Goal: Task Accomplishment & Management: Use online tool/utility

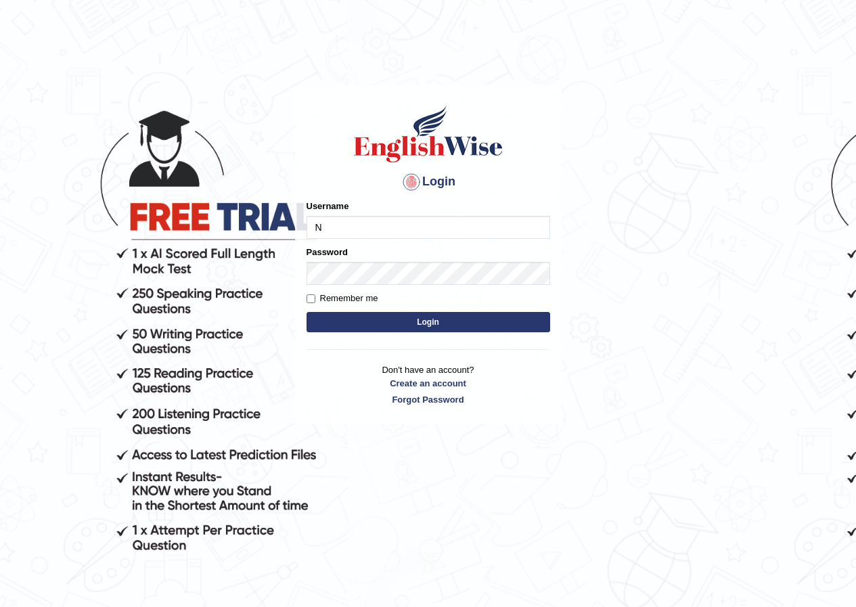
type input "Nahidshikder"
click at [308, 297] on input "Remember me" at bounding box center [311, 298] width 9 height 9
checkbox input "true"
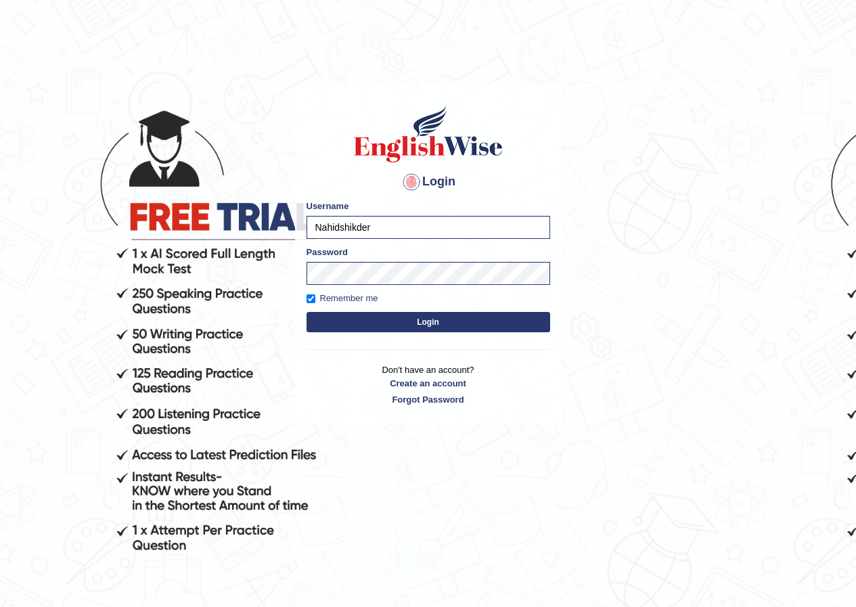
click at [320, 317] on button "Login" at bounding box center [429, 322] width 244 height 20
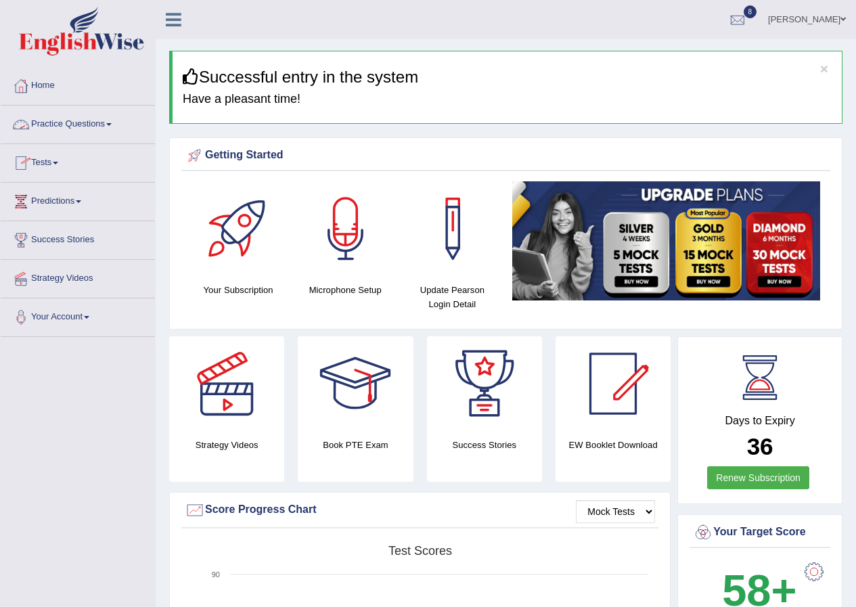
click at [119, 122] on link "Practice Questions" at bounding box center [78, 123] width 154 height 34
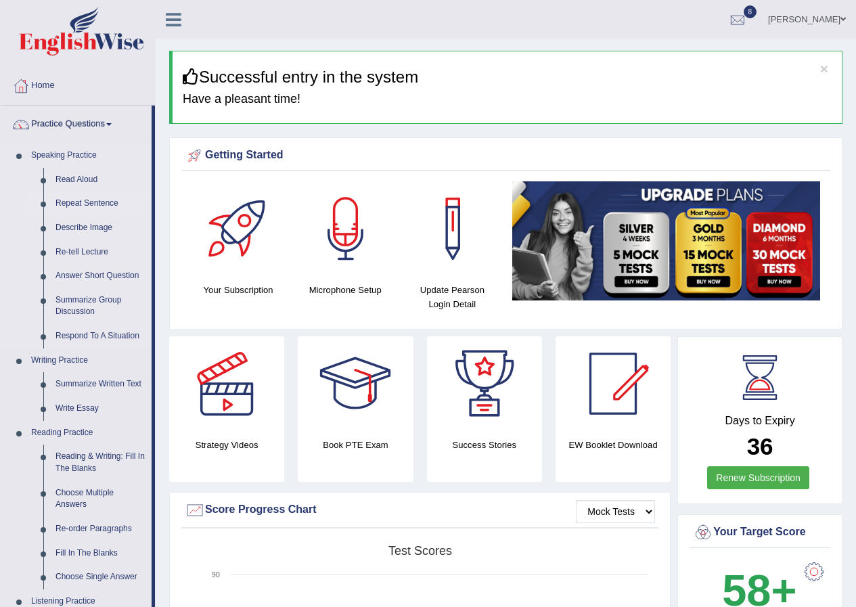
click at [91, 195] on link "Repeat Sentence" at bounding box center [100, 204] width 102 height 24
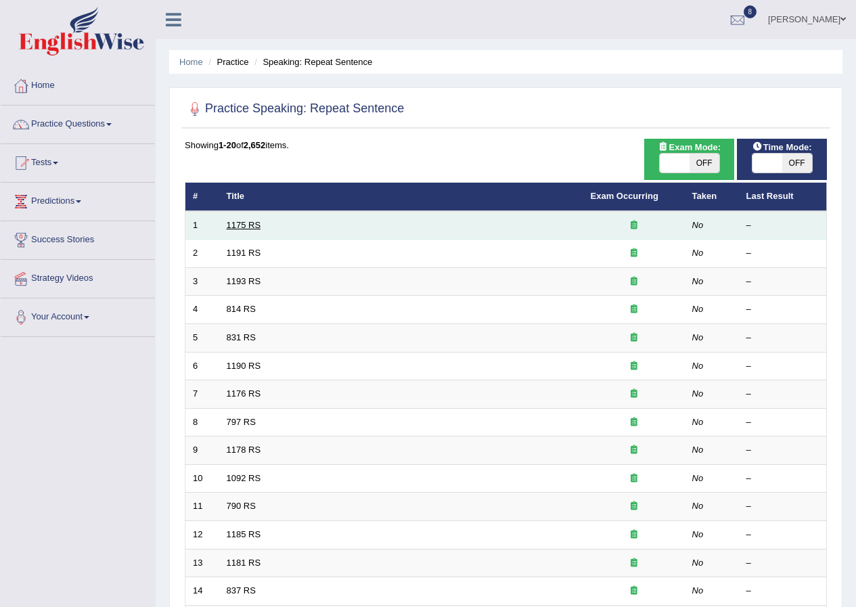
click at [234, 222] on link "1175 RS" at bounding box center [244, 225] width 35 height 10
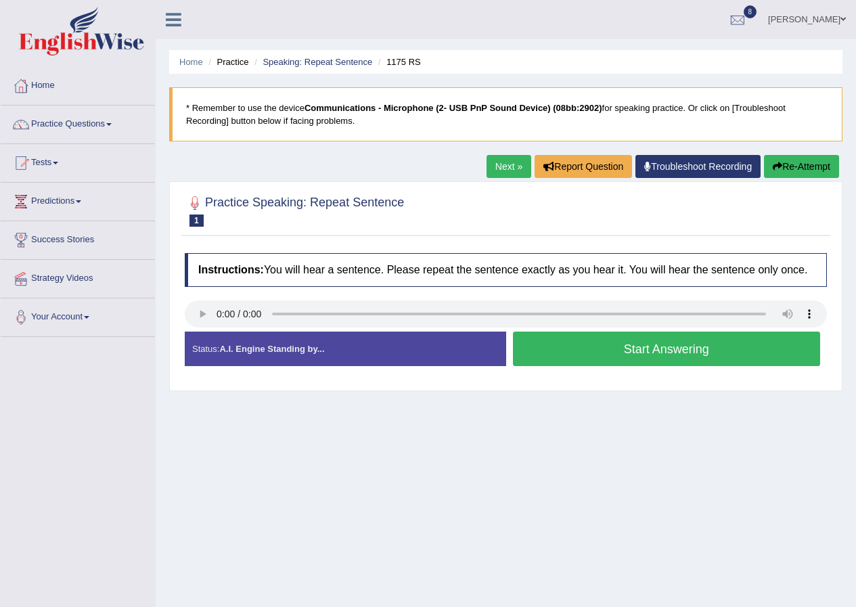
click at [108, 121] on link "Practice Questions" at bounding box center [78, 123] width 154 height 34
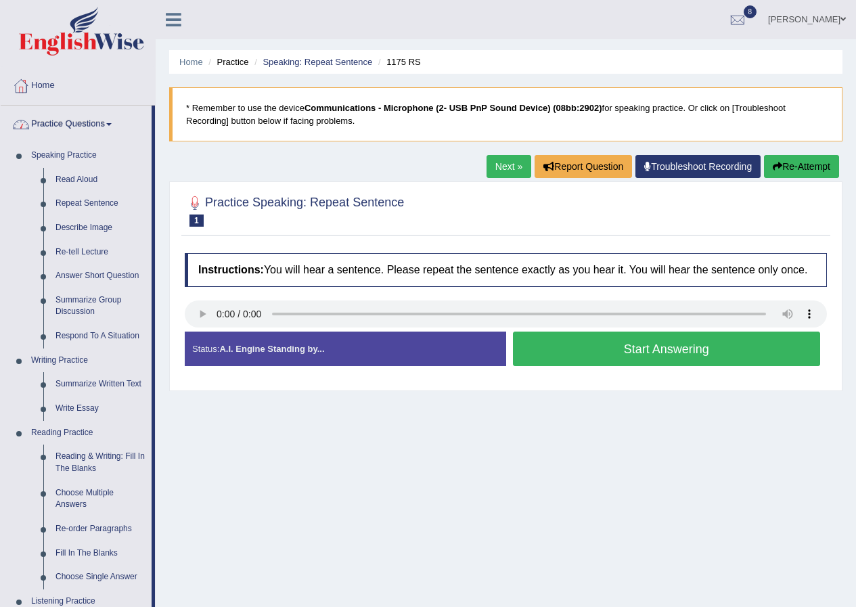
click at [106, 123] on link "Practice Questions" at bounding box center [76, 123] width 151 height 34
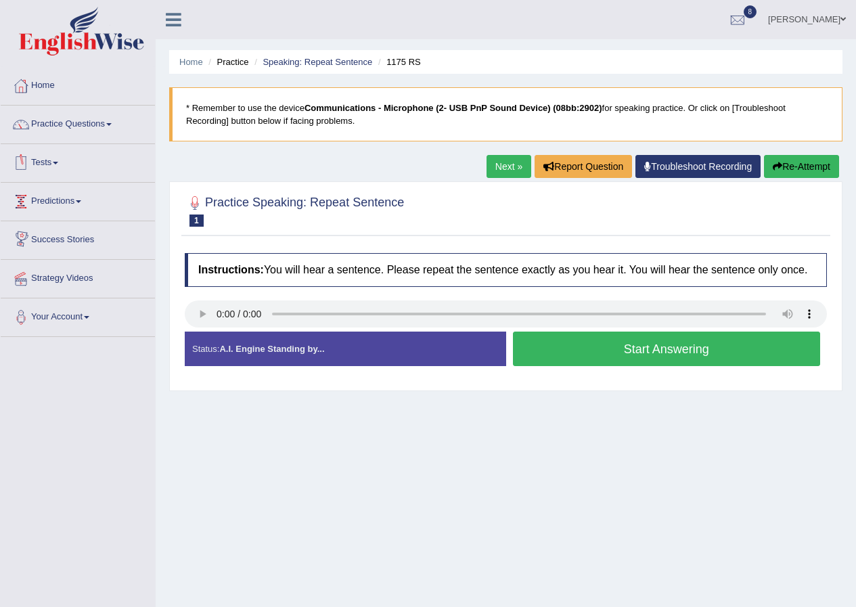
click at [54, 158] on link "Tests" at bounding box center [78, 161] width 154 height 34
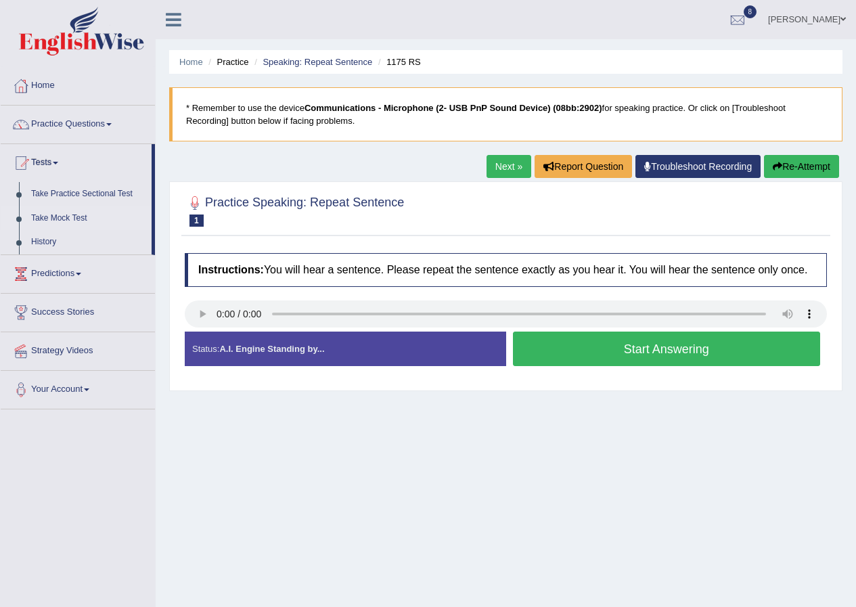
click at [72, 217] on link "Take Mock Test" at bounding box center [88, 218] width 127 height 24
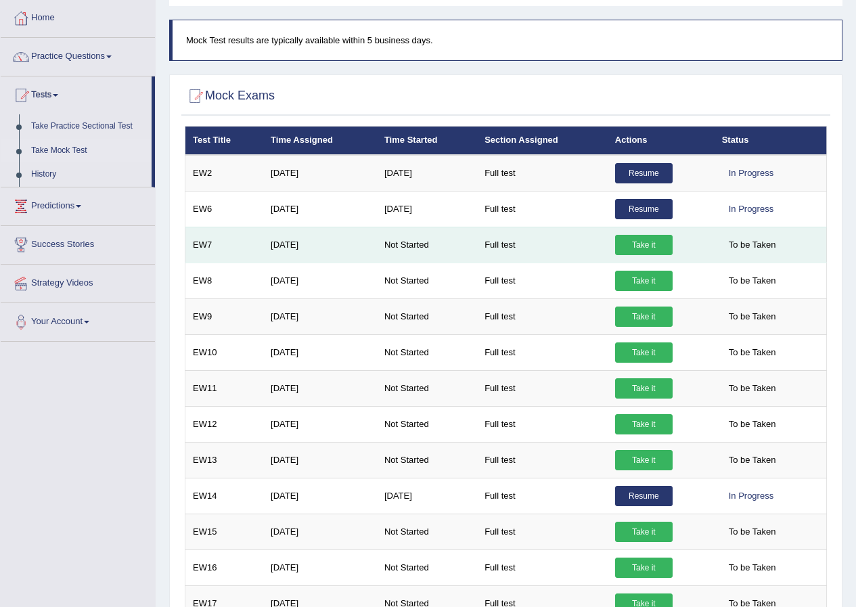
click at [628, 248] on link "Take it" at bounding box center [644, 245] width 58 height 20
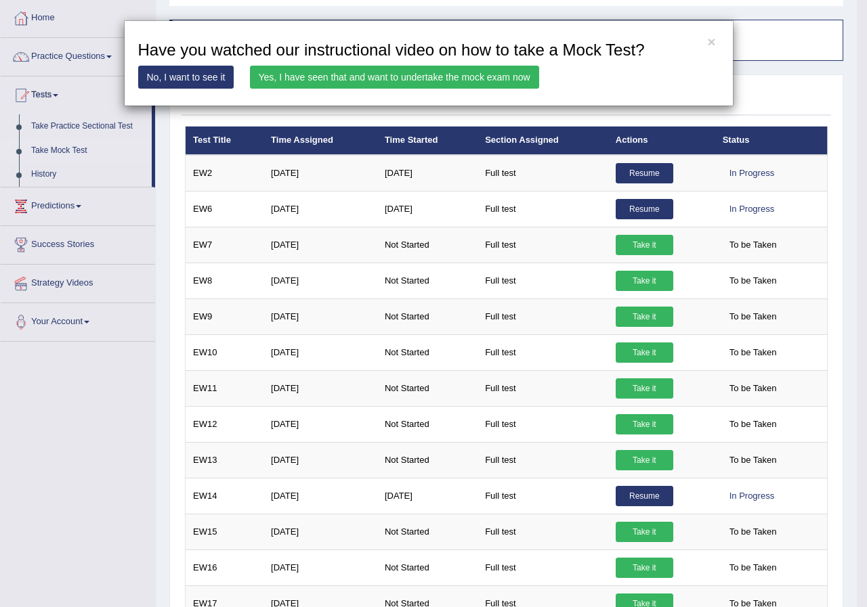
click at [306, 77] on link "Yes, I have seen that and want to undertake the mock exam now" at bounding box center [394, 77] width 289 height 23
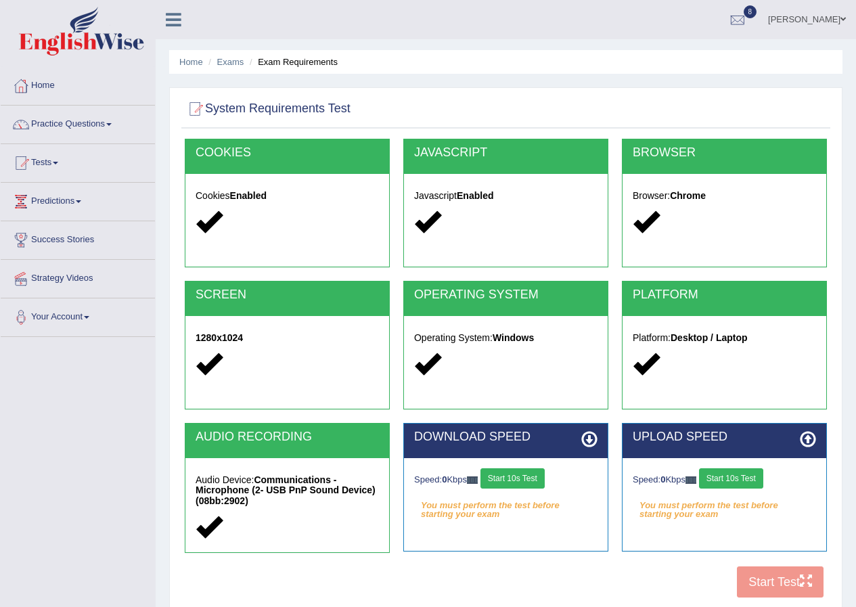
scroll to position [104, 0]
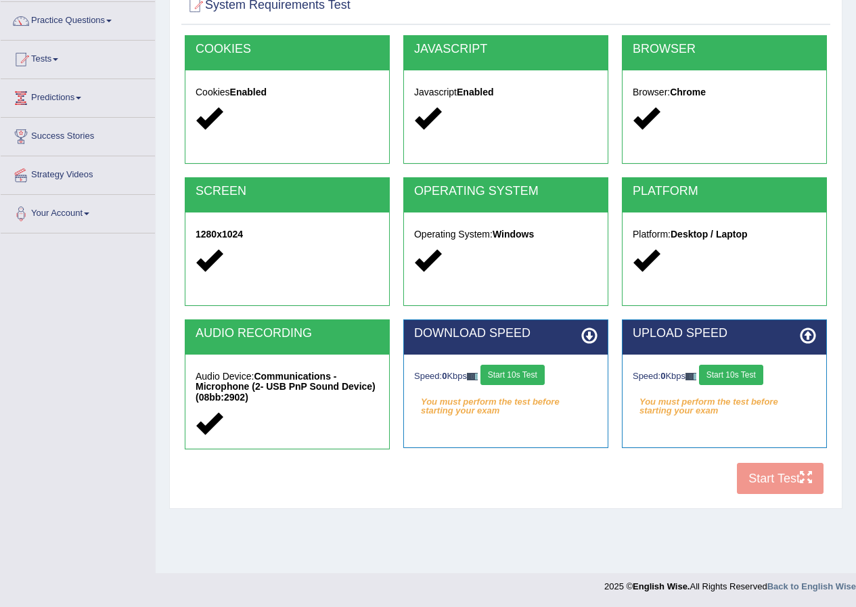
click at [531, 381] on button "Start 10s Test" at bounding box center [513, 375] width 64 height 20
click at [722, 375] on button "Start 10s Test" at bounding box center [731, 375] width 64 height 20
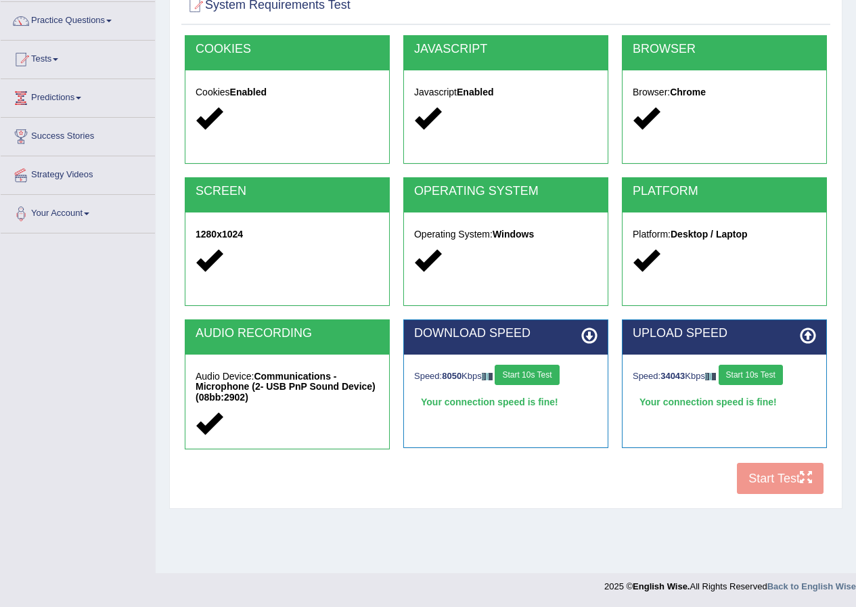
click at [533, 373] on button "Start 10s Test" at bounding box center [527, 375] width 64 height 20
click at [771, 477] on button "Start Test" at bounding box center [780, 478] width 87 height 31
